Goal: Task Accomplishment & Management: Use online tool/utility

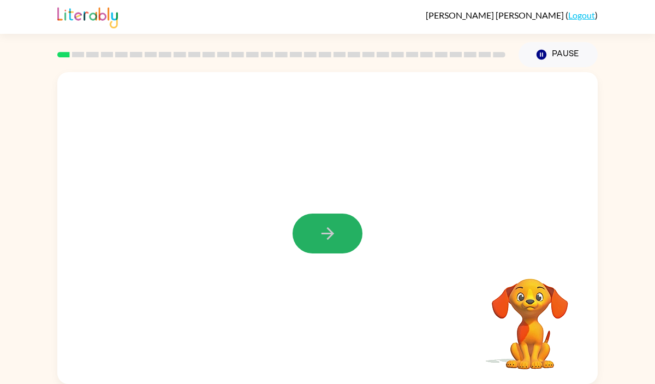
click at [332, 232] on icon "button" at bounding box center [327, 233] width 13 height 13
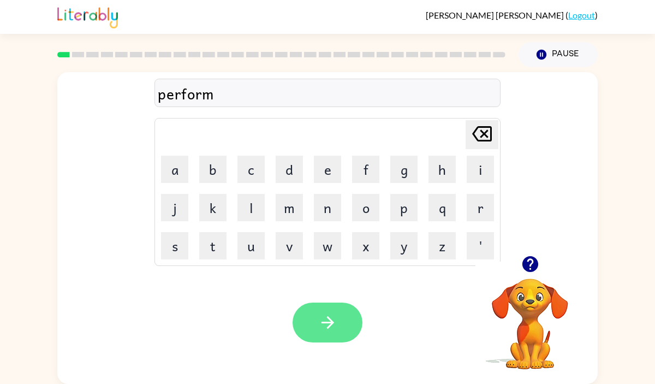
click at [327, 324] on icon "button" at bounding box center [327, 322] width 19 height 19
click at [320, 310] on button "button" at bounding box center [328, 323] width 70 height 40
click at [312, 313] on button "button" at bounding box center [328, 323] width 70 height 40
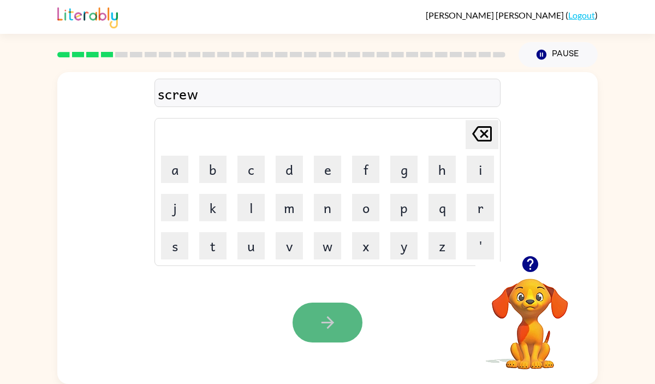
click at [316, 335] on button "button" at bounding box center [328, 323] width 70 height 40
click at [314, 327] on button "button" at bounding box center [328, 323] width 70 height 40
click at [320, 322] on icon "button" at bounding box center [327, 322] width 19 height 19
click at [340, 319] on button "button" at bounding box center [328, 323] width 70 height 40
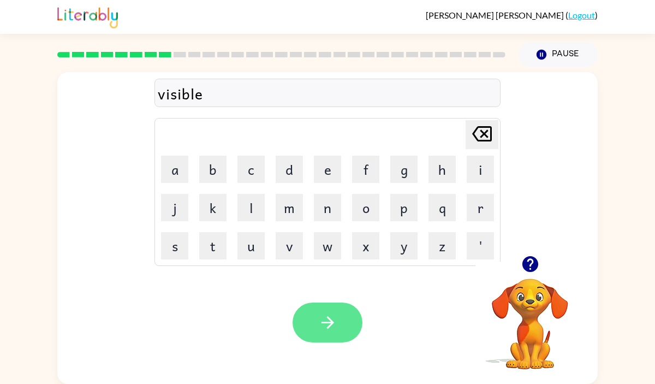
click at [335, 320] on icon "button" at bounding box center [327, 322] width 19 height 19
click at [350, 316] on button "button" at bounding box center [328, 323] width 70 height 40
click at [351, 327] on button "button" at bounding box center [328, 323] width 70 height 40
click at [334, 316] on icon "button" at bounding box center [327, 322] width 19 height 19
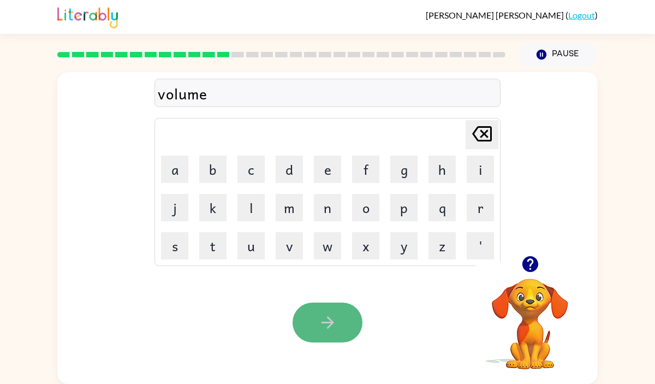
click at [332, 323] on icon "button" at bounding box center [327, 322] width 13 height 13
click at [316, 315] on button "button" at bounding box center [328, 323] width 70 height 40
click at [315, 318] on button "button" at bounding box center [328, 323] width 70 height 40
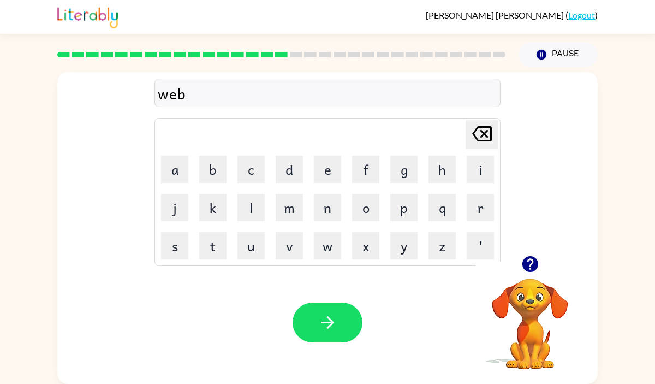
click at [313, 315] on div at bounding box center [328, 323] width 70 height 40
click at [313, 315] on button "button" at bounding box center [328, 323] width 70 height 40
click at [312, 314] on button "button" at bounding box center [328, 323] width 70 height 40
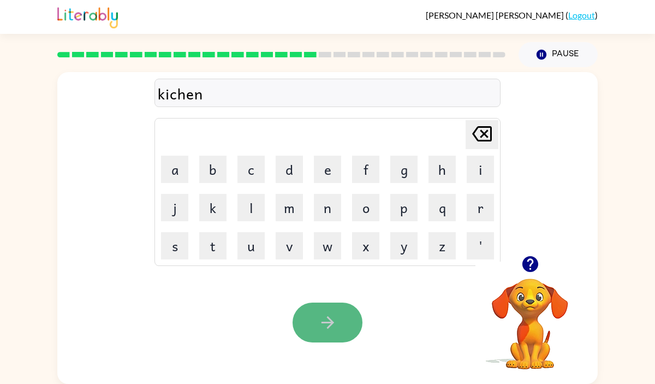
click at [318, 315] on icon "button" at bounding box center [327, 322] width 19 height 19
click at [316, 313] on button "button" at bounding box center [328, 323] width 70 height 40
click at [317, 325] on button "button" at bounding box center [328, 323] width 70 height 40
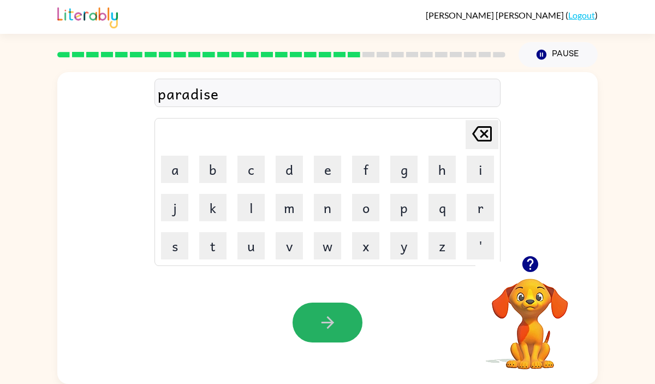
click at [316, 328] on button "button" at bounding box center [328, 323] width 70 height 40
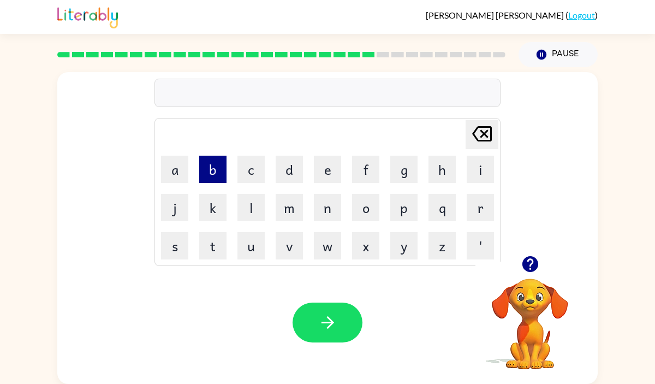
click at [216, 178] on button "b" at bounding box center [212, 169] width 27 height 27
click at [359, 206] on button "o" at bounding box center [365, 207] width 27 height 27
click at [171, 170] on button "a" at bounding box center [174, 169] width 27 height 27
type button "a"
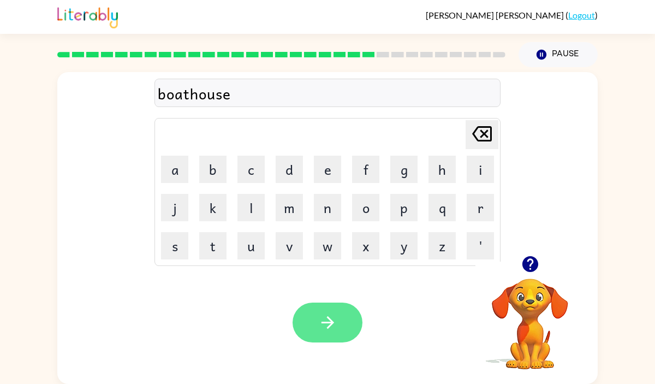
click at [330, 318] on icon "button" at bounding box center [327, 322] width 19 height 19
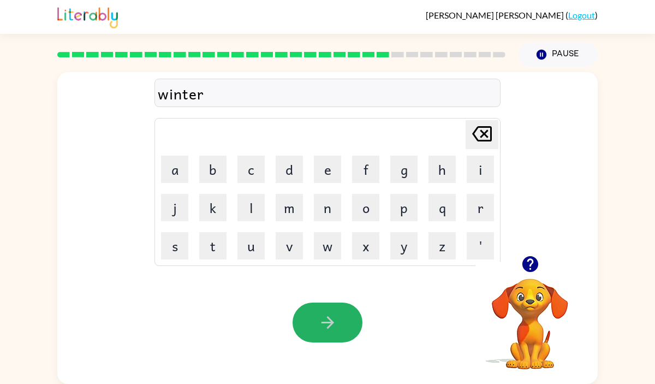
click at [330, 318] on icon "button" at bounding box center [327, 322] width 19 height 19
click at [325, 316] on icon "button" at bounding box center [327, 322] width 19 height 19
click at [320, 326] on icon "button" at bounding box center [327, 322] width 19 height 19
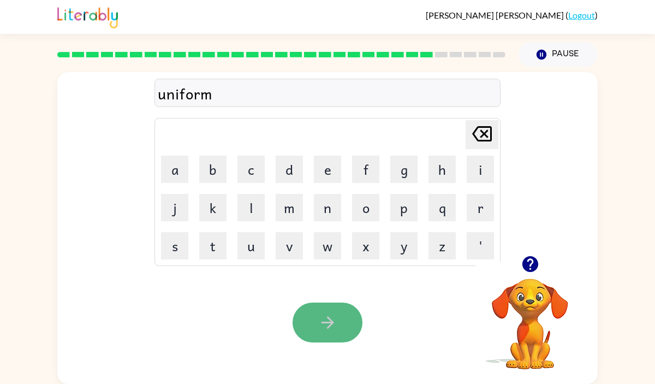
click at [318, 322] on icon "button" at bounding box center [327, 322] width 19 height 19
click at [316, 324] on button "button" at bounding box center [328, 323] width 70 height 40
click at [323, 315] on icon "button" at bounding box center [327, 322] width 19 height 19
click at [351, 322] on button "button" at bounding box center [328, 323] width 70 height 40
click at [330, 329] on icon "button" at bounding box center [327, 322] width 19 height 19
